Goal: Information Seeking & Learning: Learn about a topic

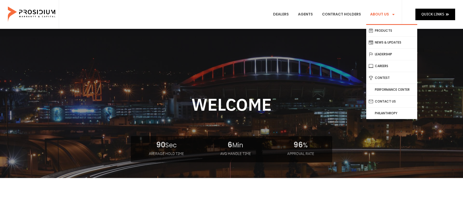
click at [377, 15] on link "About Us" at bounding box center [382, 14] width 33 height 19
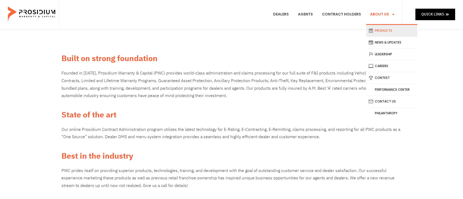
click at [384, 29] on link "Products" at bounding box center [391, 31] width 51 height 12
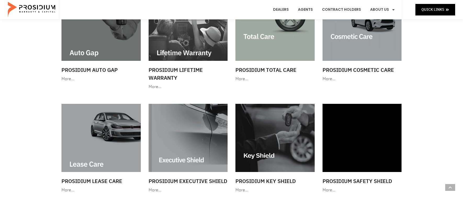
scroll to position [314, 0]
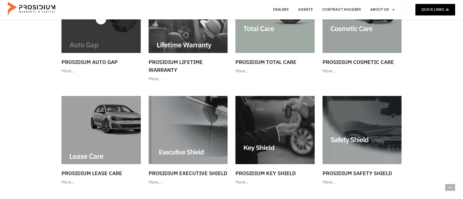
click at [96, 31] on img at bounding box center [101, 19] width 79 height 68
